Goal: Feedback & Contribution: Submit feedback/report problem

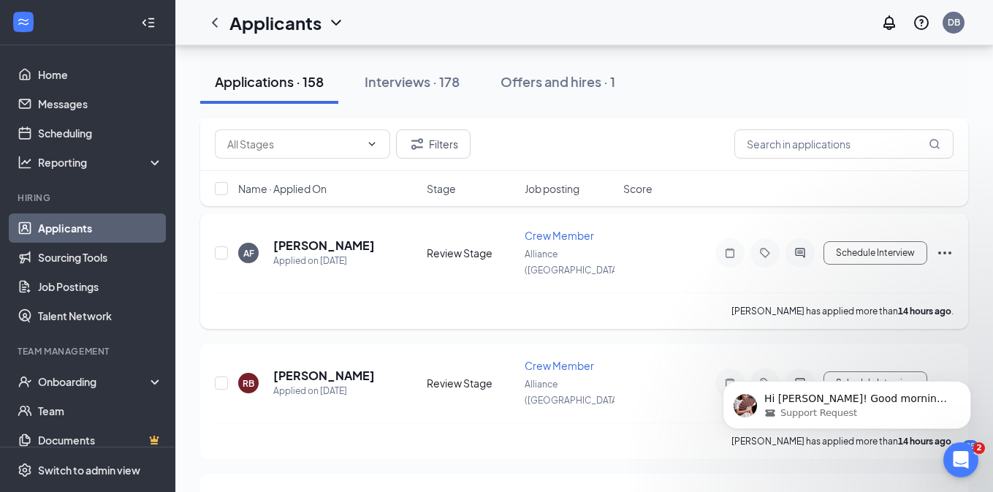
scroll to position [771, 0]
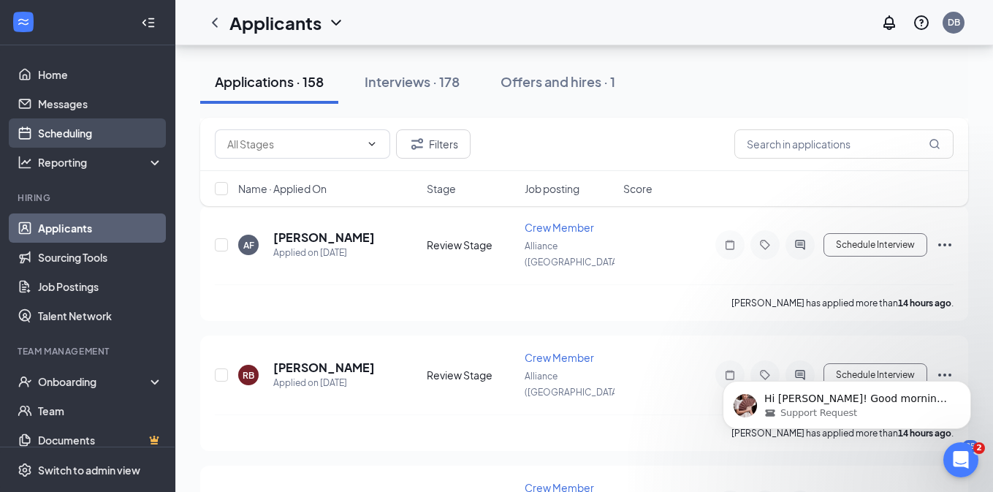
click at [96, 134] on link "Scheduling" at bounding box center [100, 132] width 125 height 29
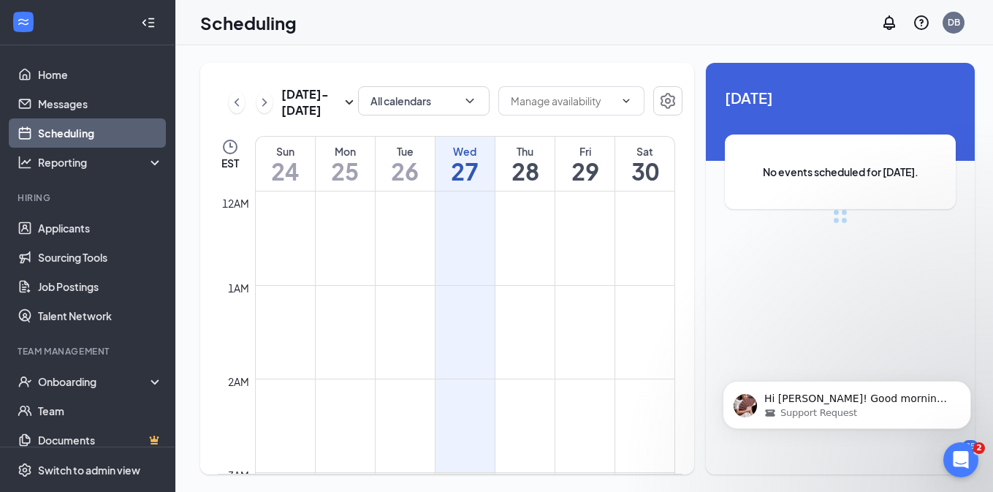
scroll to position [718, 0]
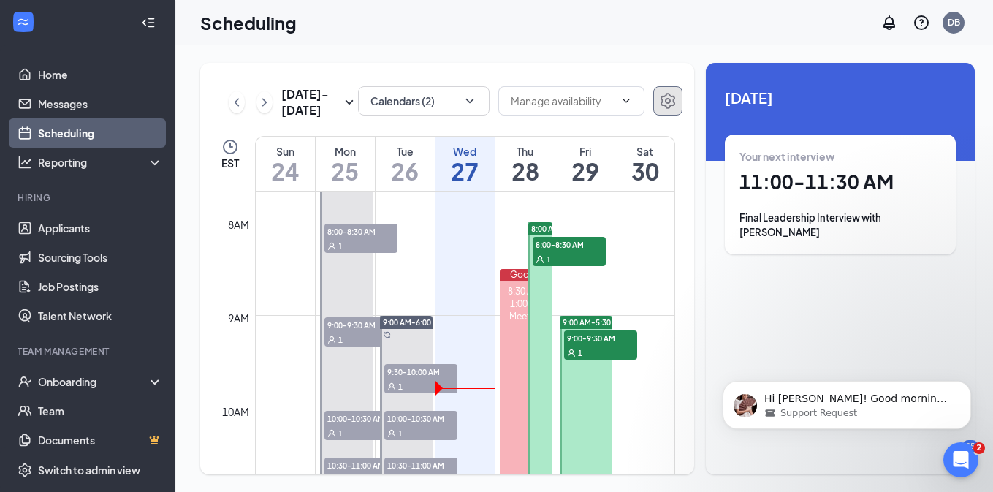
click at [663, 97] on icon "Settings" at bounding box center [668, 101] width 18 height 18
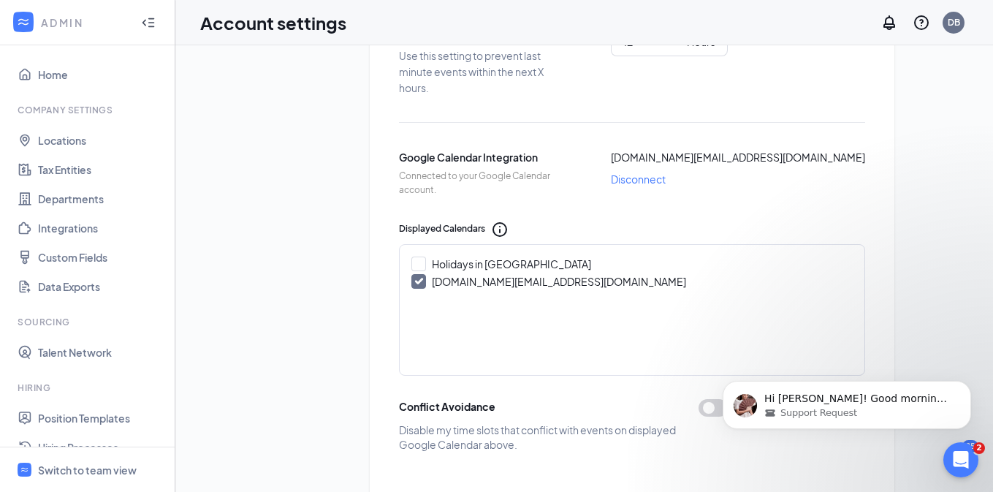
scroll to position [640, 0]
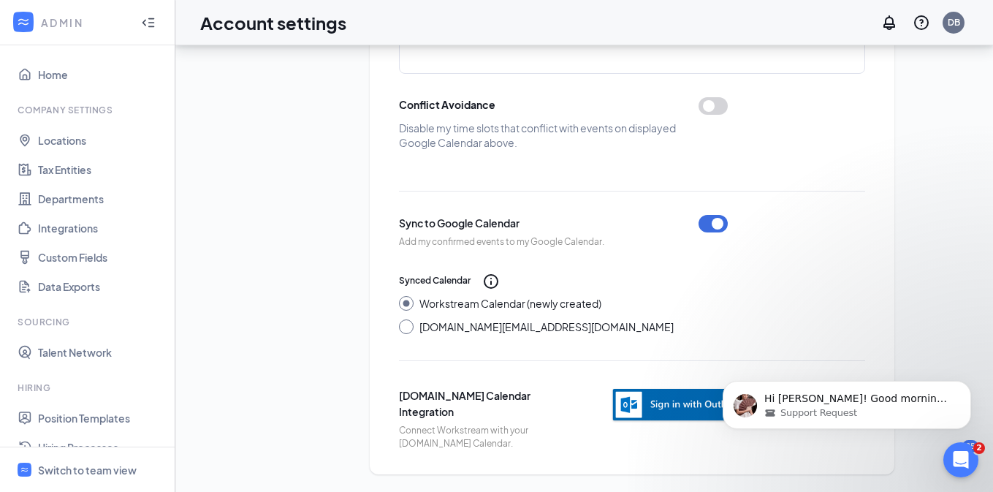
click at [654, 397] on img "button" at bounding box center [681, 405] width 140 height 36
click at [818, 412] on span "Support Request" at bounding box center [818, 412] width 77 height 13
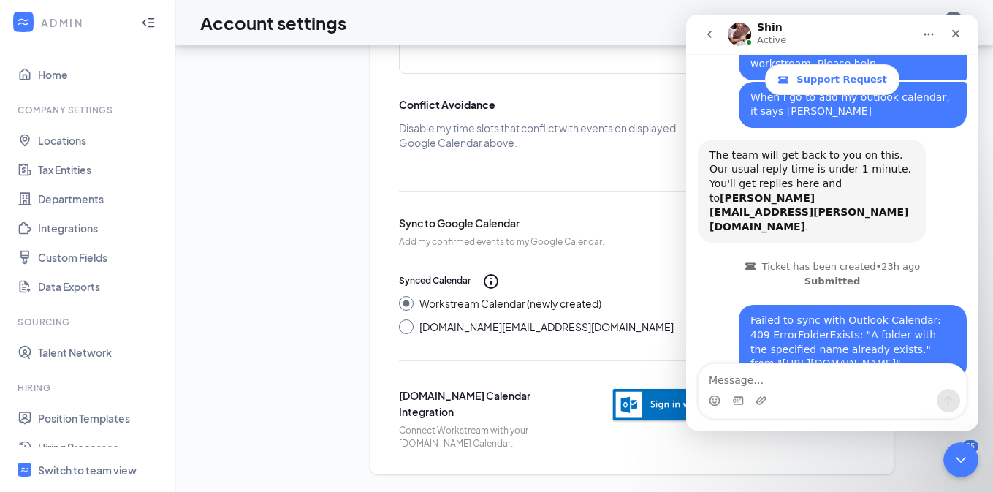
scroll to position [569, 0]
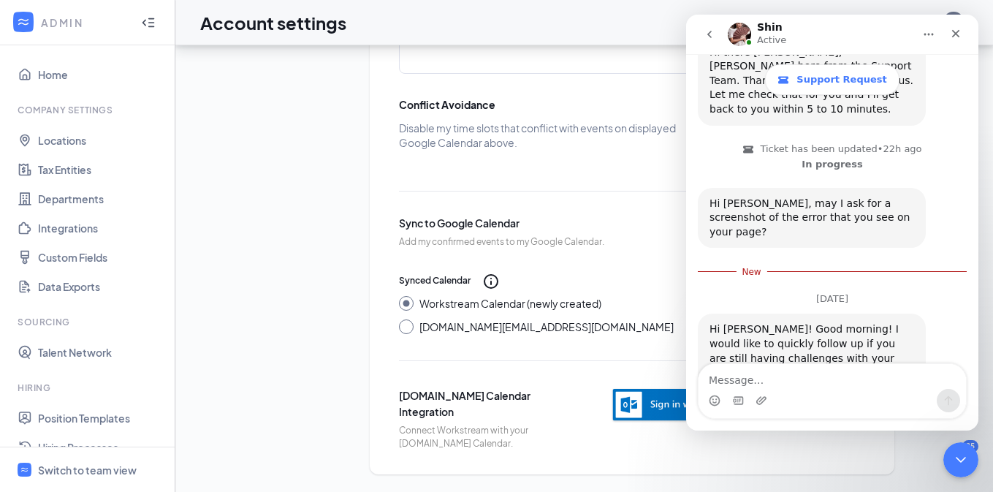
click at [809, 380] on textarea "Message…" at bounding box center [831, 376] width 267 height 25
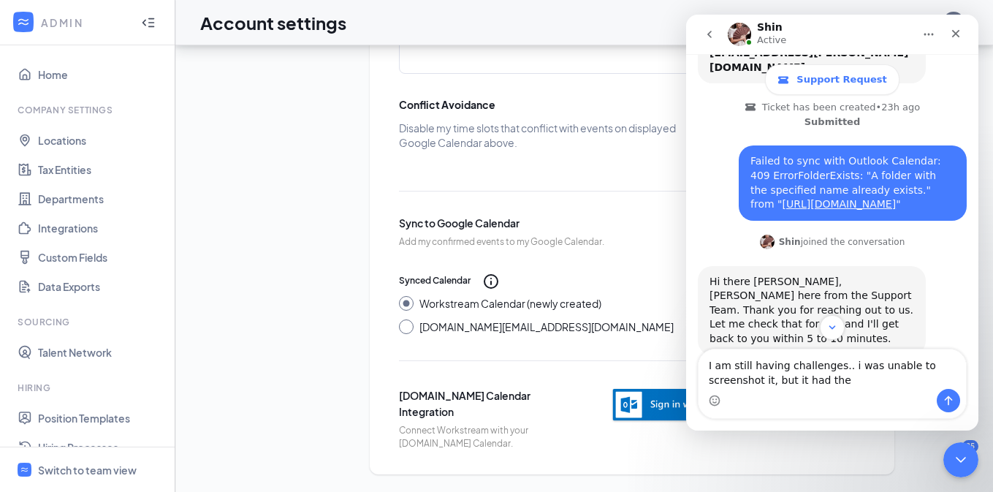
scroll to position [328, 0]
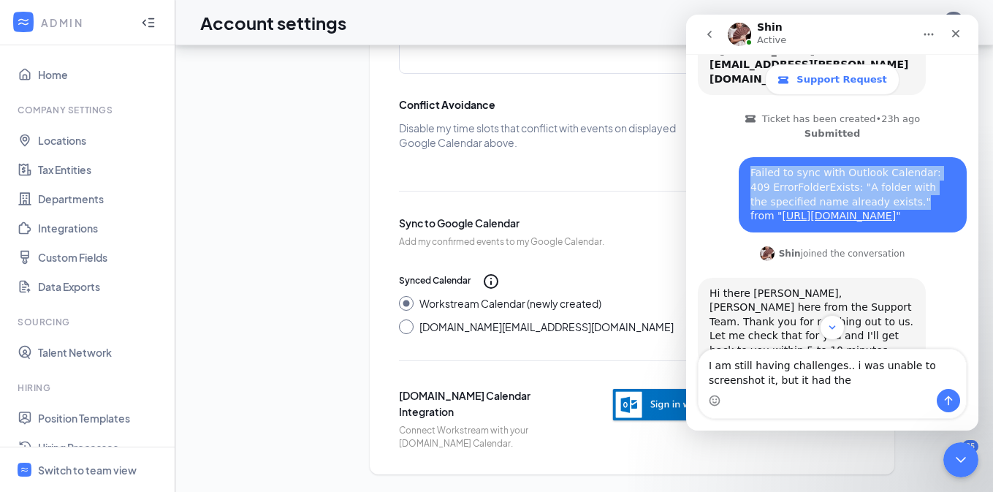
drag, startPoint x: 750, startPoint y: 129, endPoint x: 896, endPoint y: 162, distance: 149.2
click at [896, 166] on div "Failed to sync with Outlook Calendar: 409 ErrorFolderExists: "A folder with the…" at bounding box center [852, 194] width 205 height 57
copy div "Failed to sync with Outlook Calendar: 409 ErrorFolderExists: "A folder with the…"
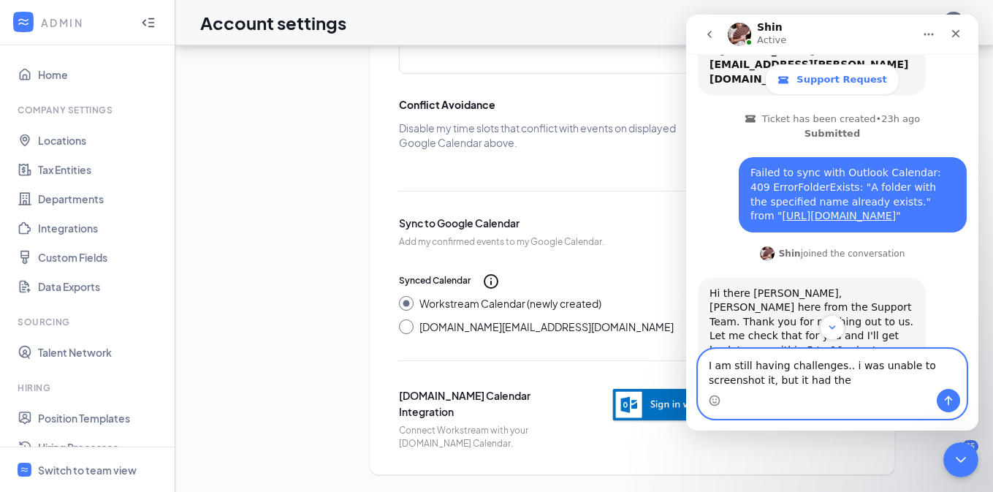
click at [851, 382] on textarea "I am still having challenges.. i was unable to screenshot it, but it had the" at bounding box center [831, 368] width 267 height 39
paste textarea "Failed to sync with Outlook Calendar: 409 ErrorFolderExists: "A folder with the…"
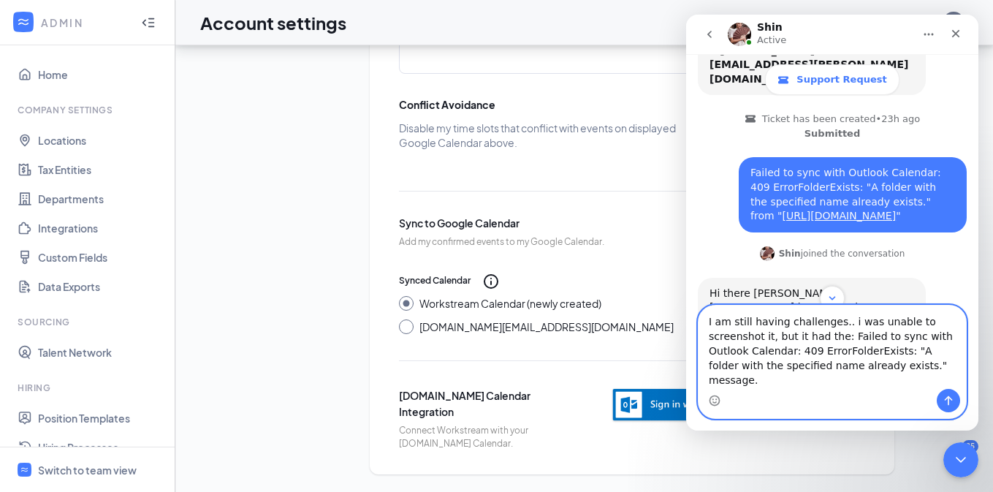
type textarea "I am still having challenges.. i was unable to screenshot it, but it had the: F…"
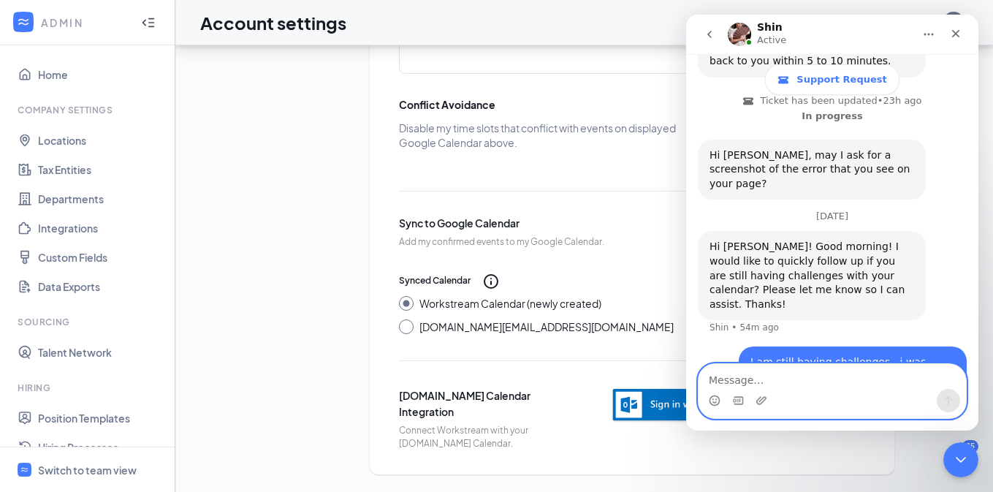
scroll to position [635, 0]
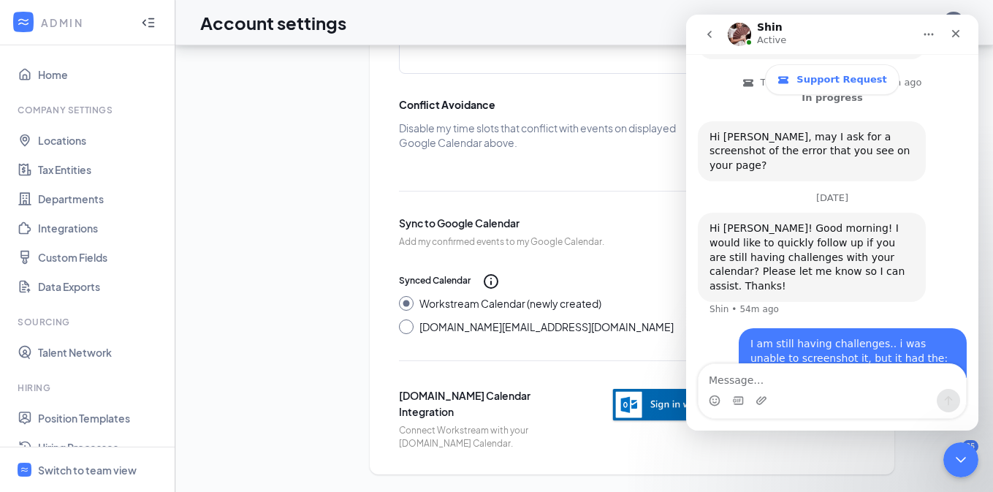
click at [660, 406] on img "button" at bounding box center [681, 405] width 140 height 36
click at [770, 396] on div "Intercom messenger" at bounding box center [831, 400] width 267 height 23
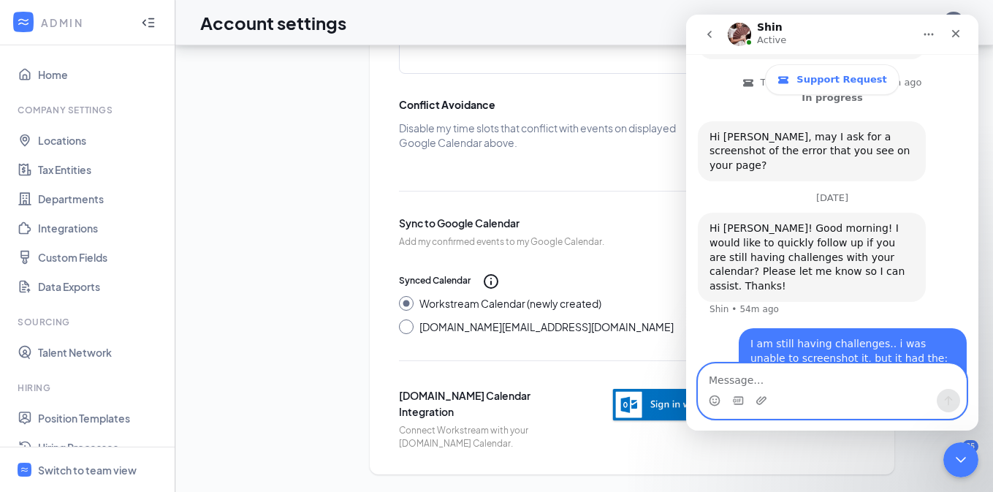
click at [745, 373] on textarea "Message…" at bounding box center [831, 376] width 267 height 25
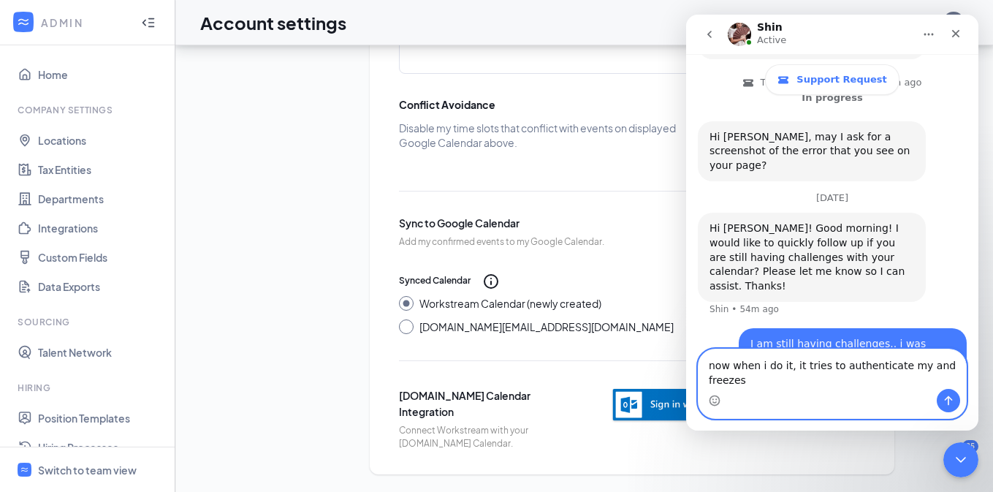
scroll to position [650, 0]
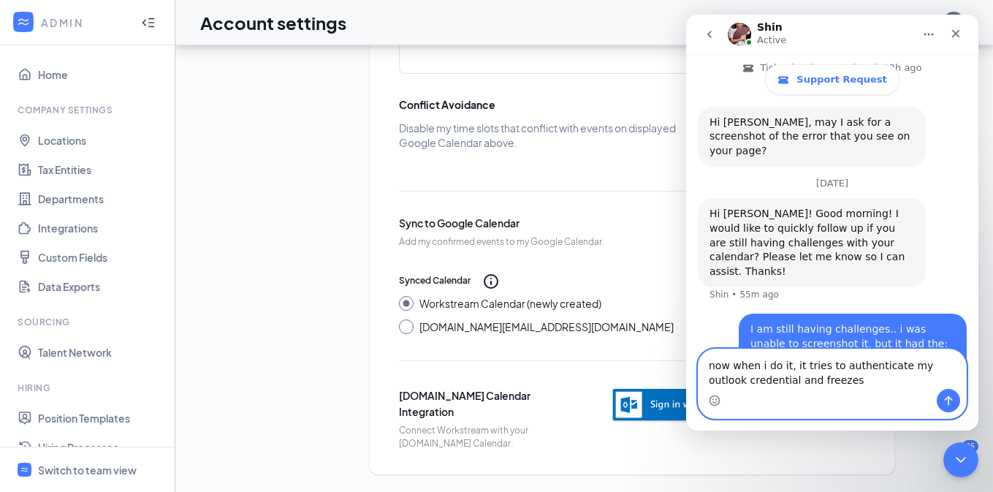
type textarea "now when i do it, it tries to authenticate my outlook credentials and freezes"
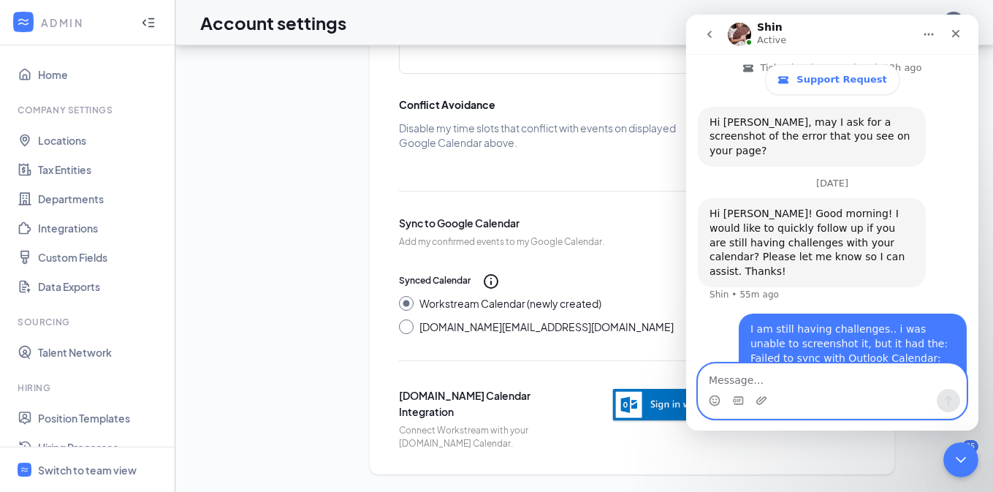
scroll to position [683, 0]
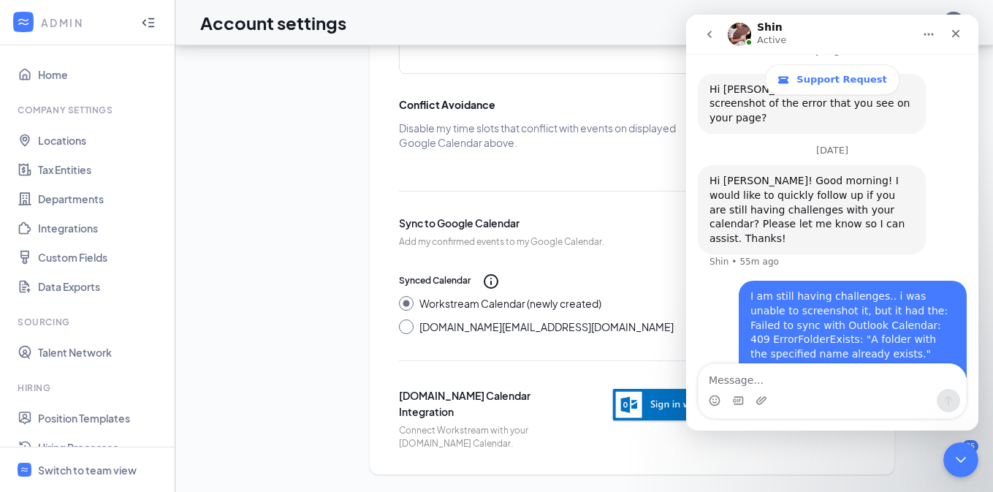
click at [711, 36] on icon "go back" at bounding box center [709, 34] width 12 height 12
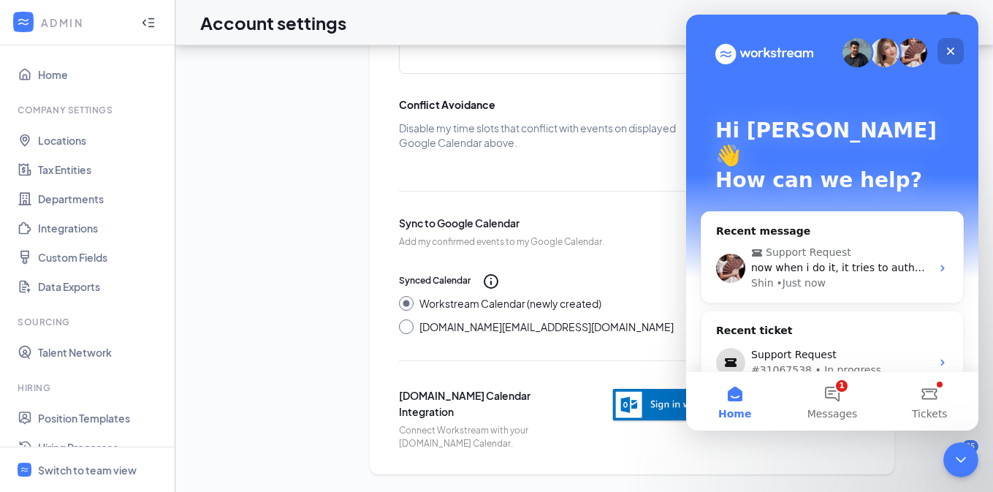
scroll to position [0, 0]
click at [953, 48] on icon "Close" at bounding box center [950, 51] width 12 height 12
